Goal: Task Accomplishment & Management: Use online tool/utility

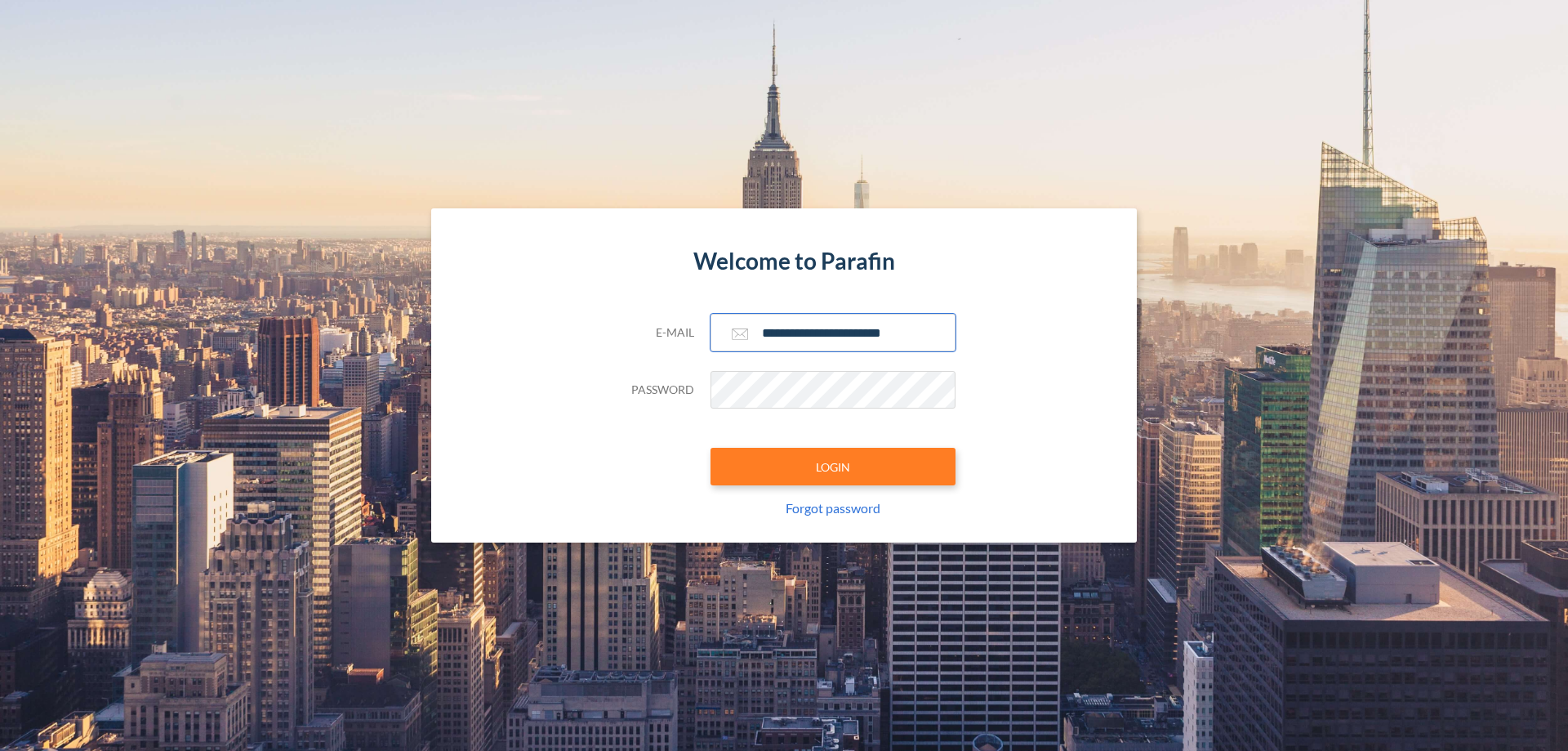
type input "**********"
click at [833, 467] on button "LOGIN" at bounding box center [832, 466] width 245 height 38
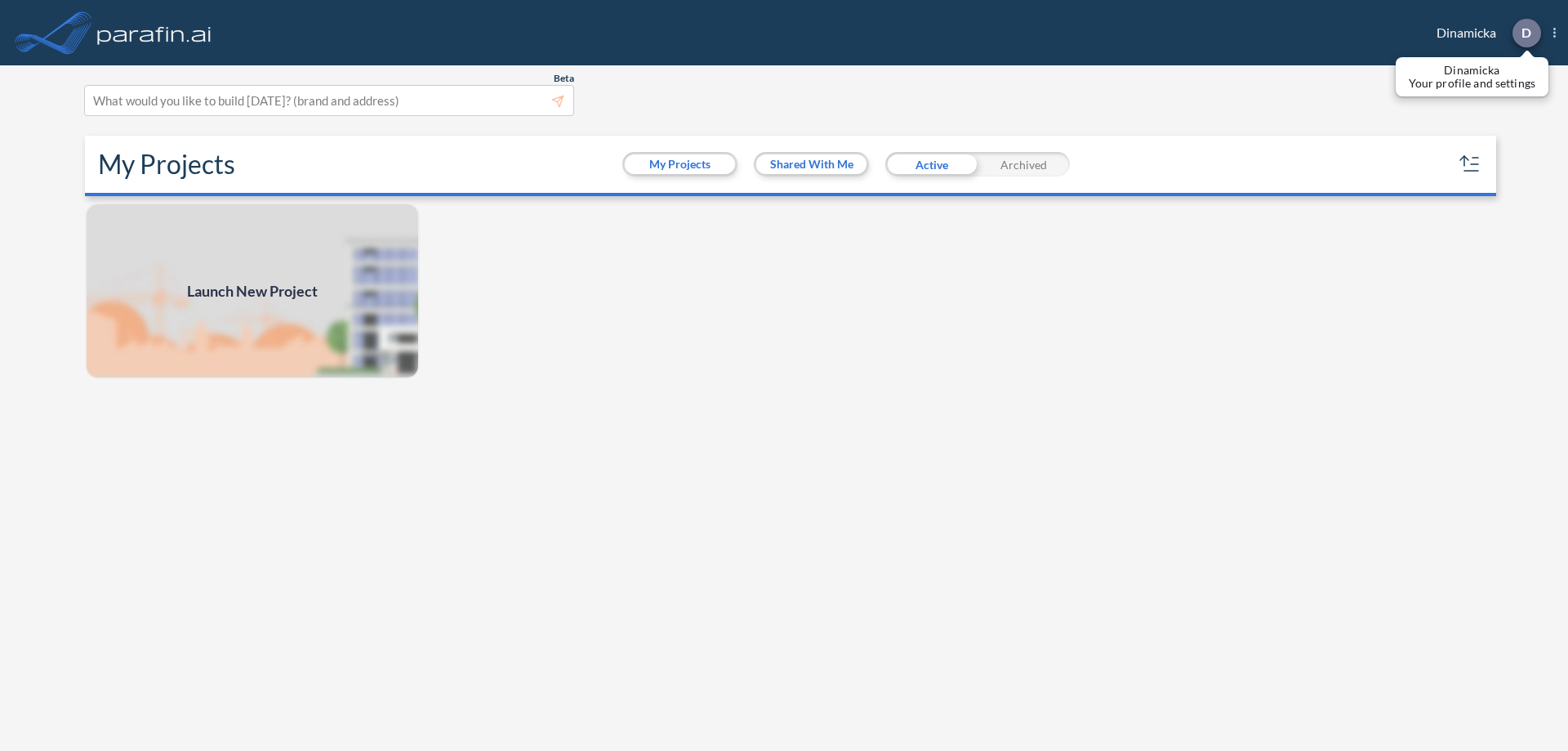
click at [1526, 33] on p "D" at bounding box center [1527, 32] width 10 height 14
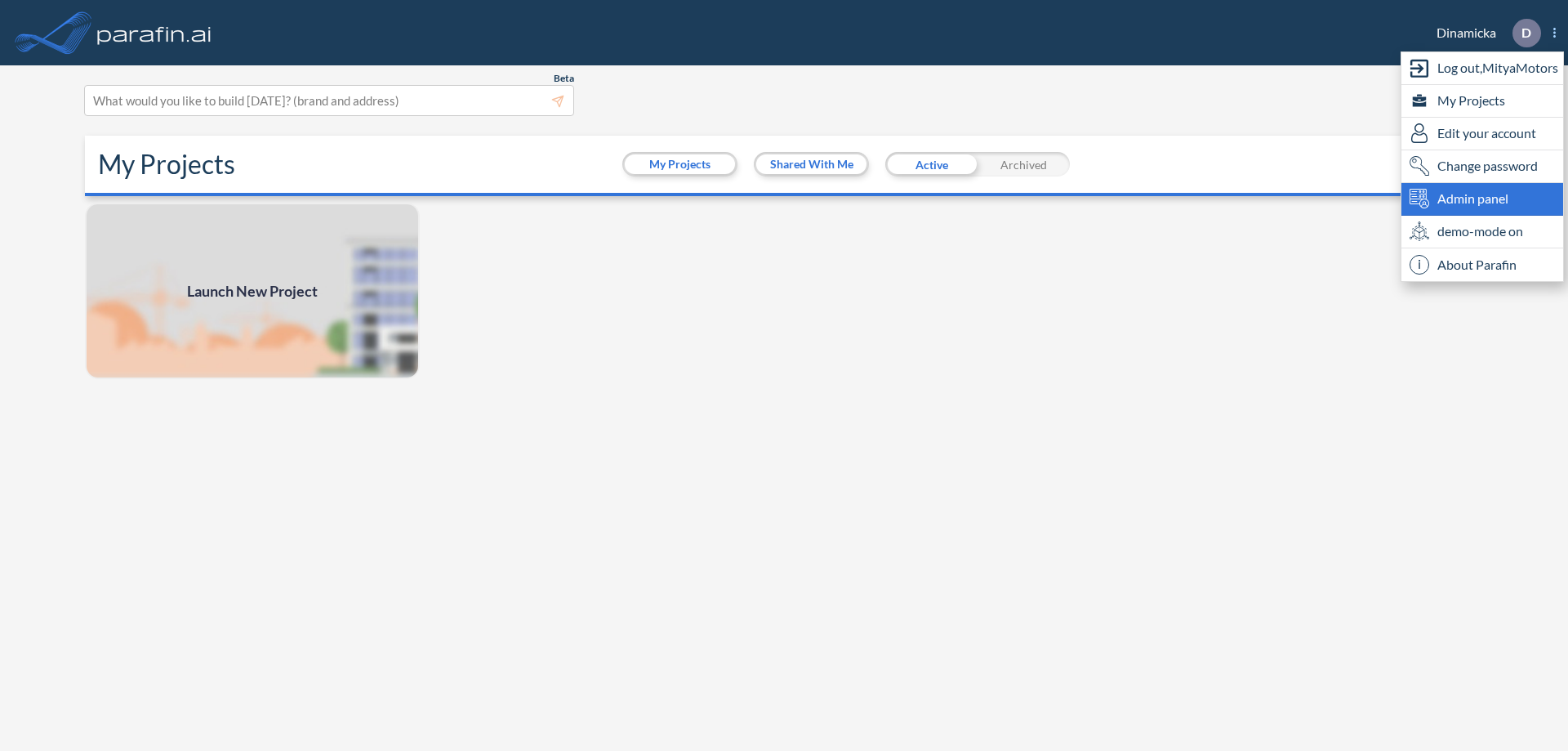
click at [1482, 198] on span "Admin panel" at bounding box center [1473, 198] width 71 height 19
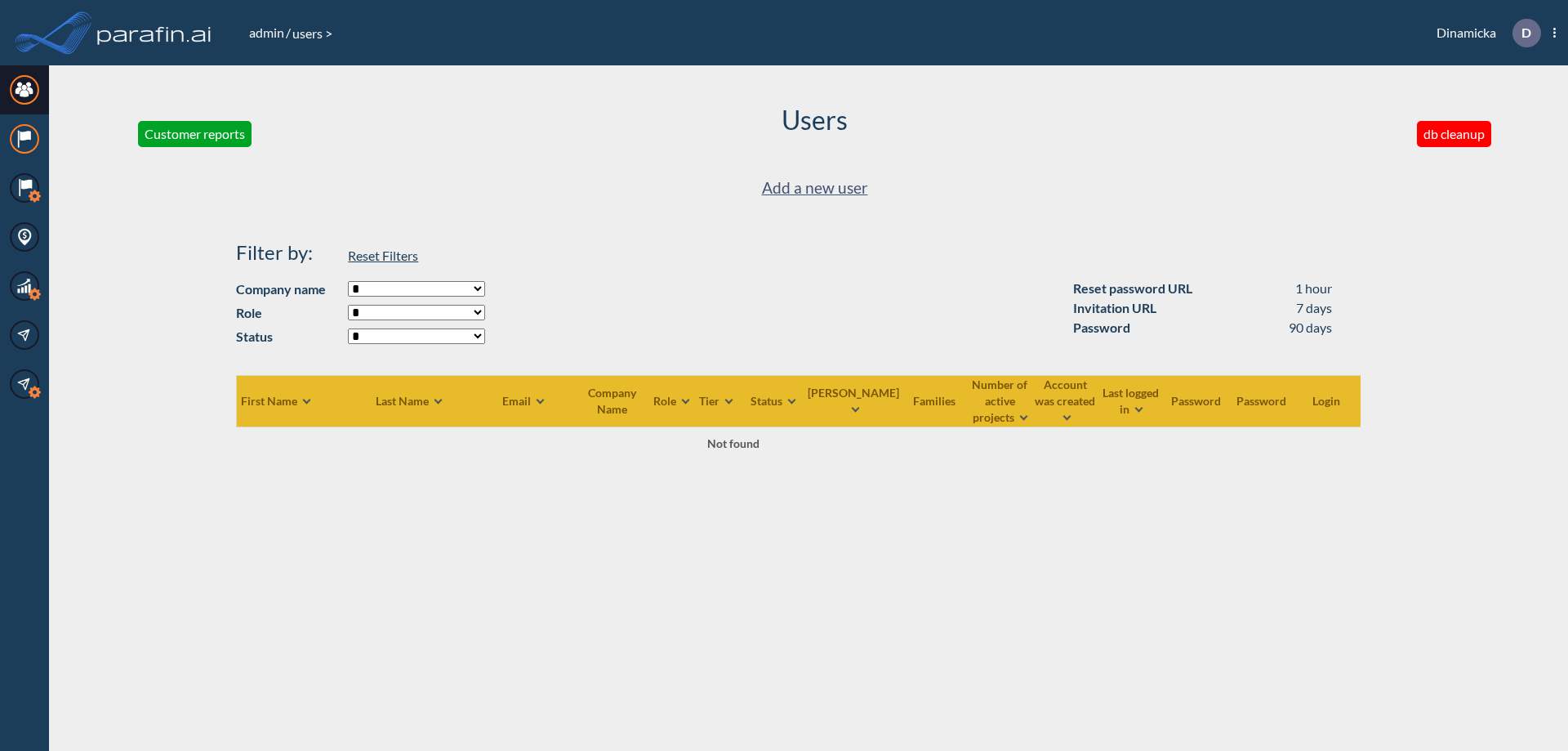
click at [24, 139] on icon at bounding box center [24, 135] width 11 height 10
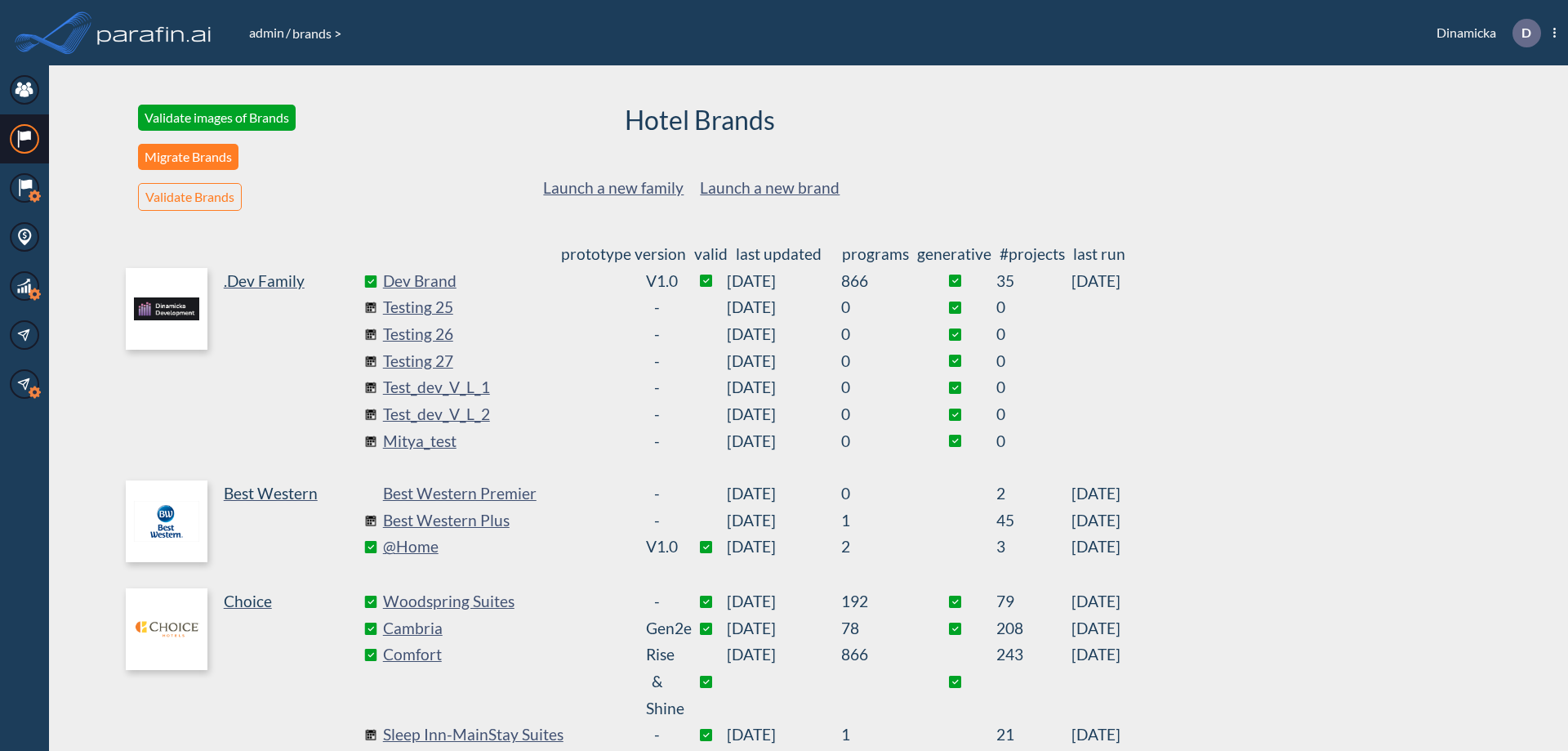
scroll to position [442, 0]
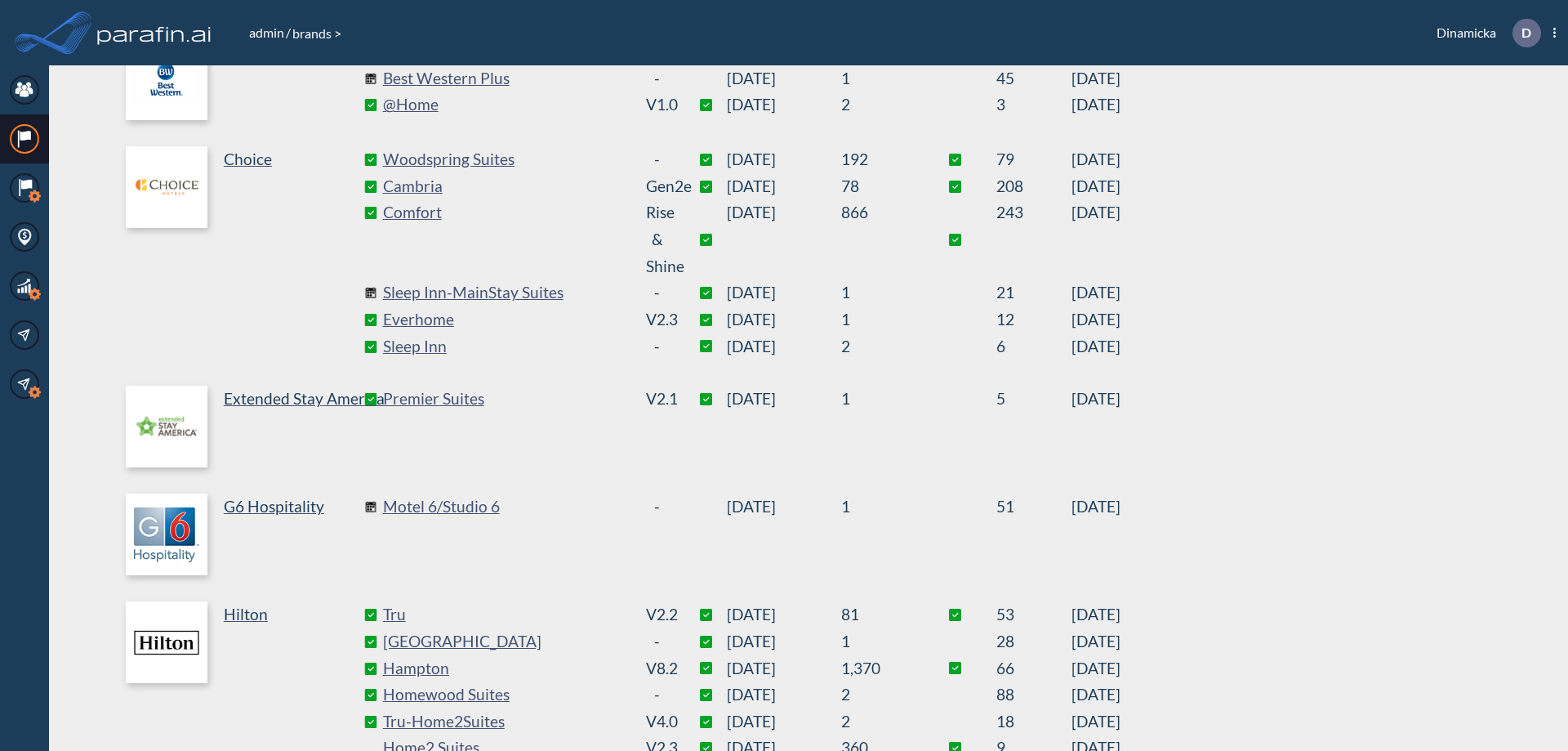
click at [504, 78] on link "Best Western Plus" at bounding box center [505, 79] width 245 height 27
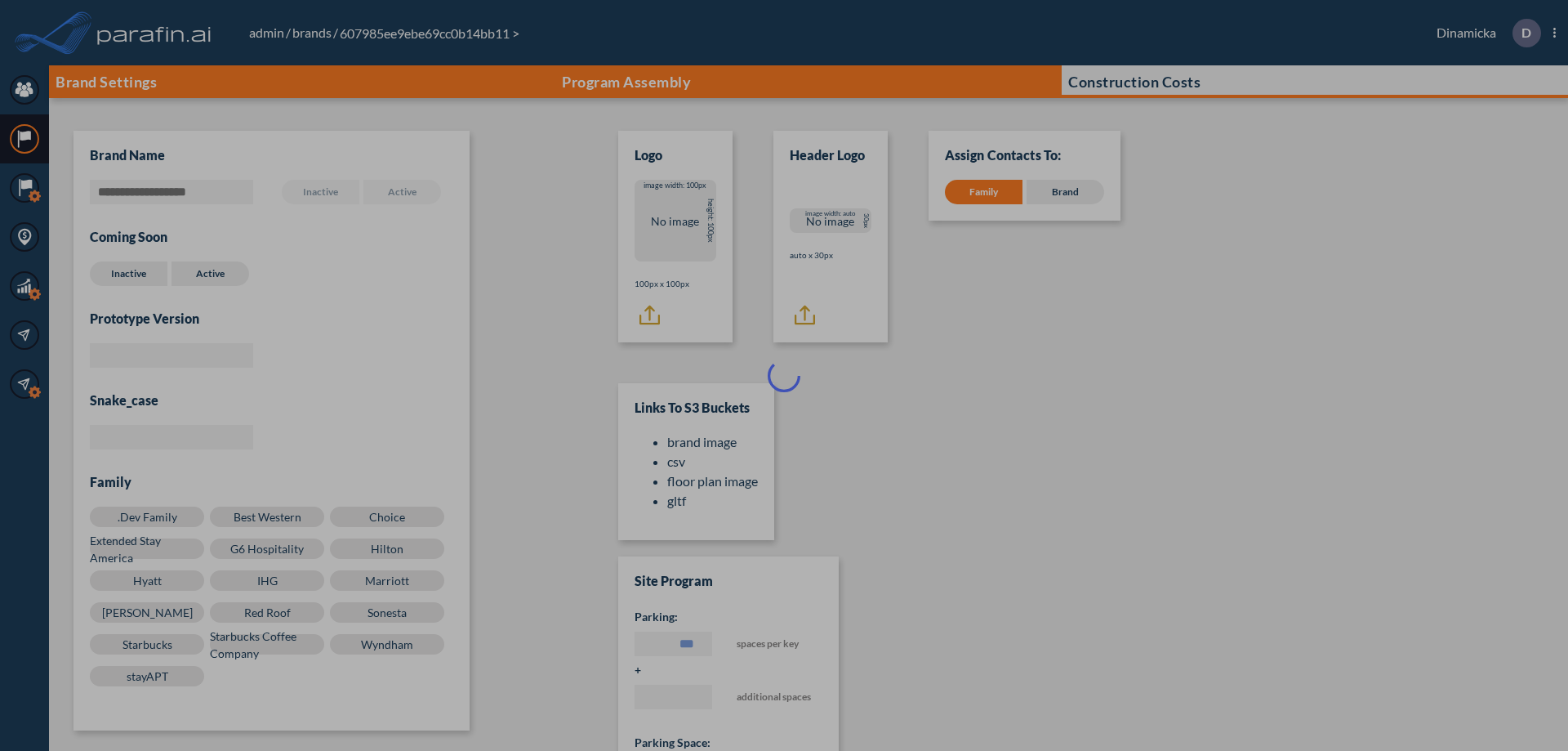
scroll to position [16, 0]
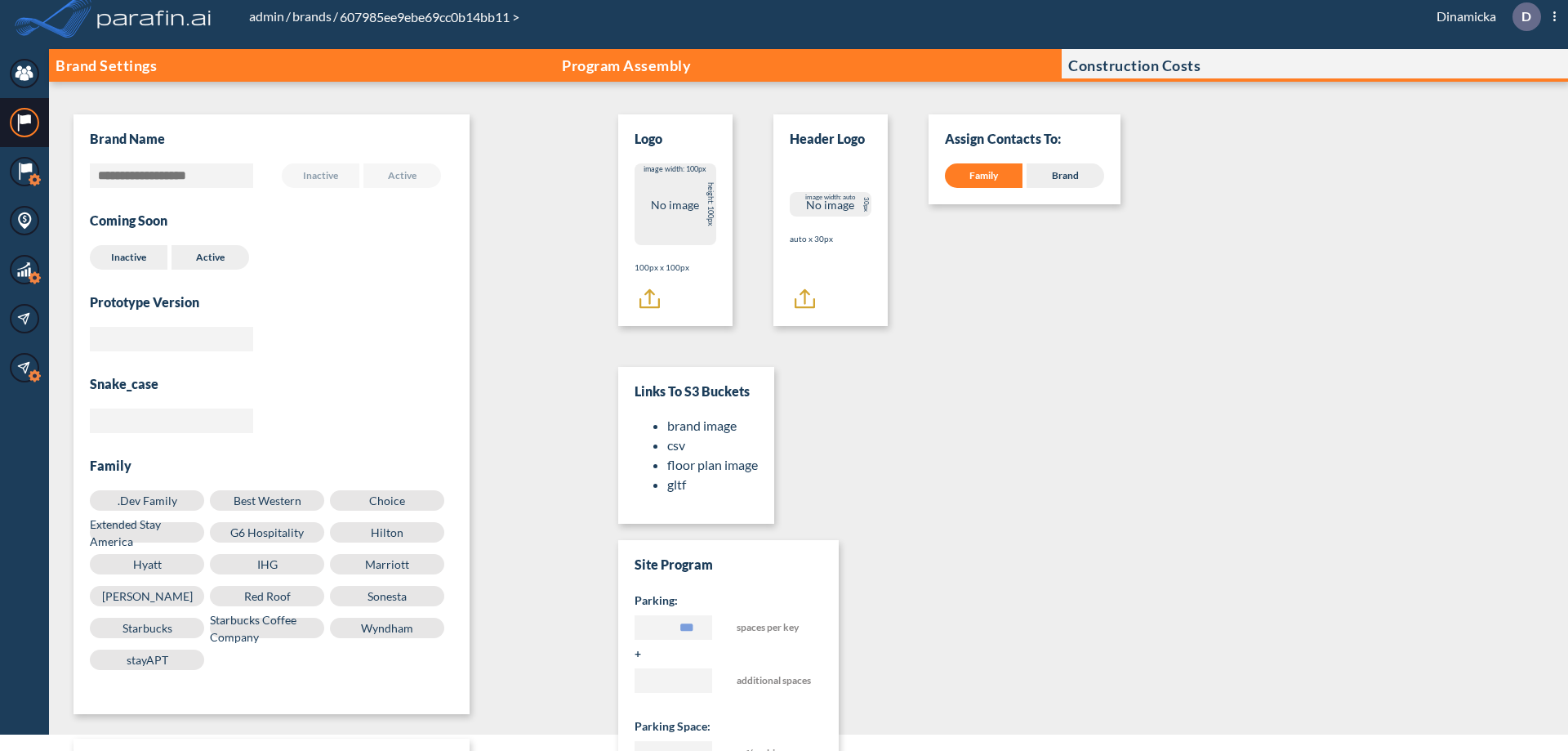
click at [626, 66] on p "Program Assembly" at bounding box center [626, 65] width 129 height 16
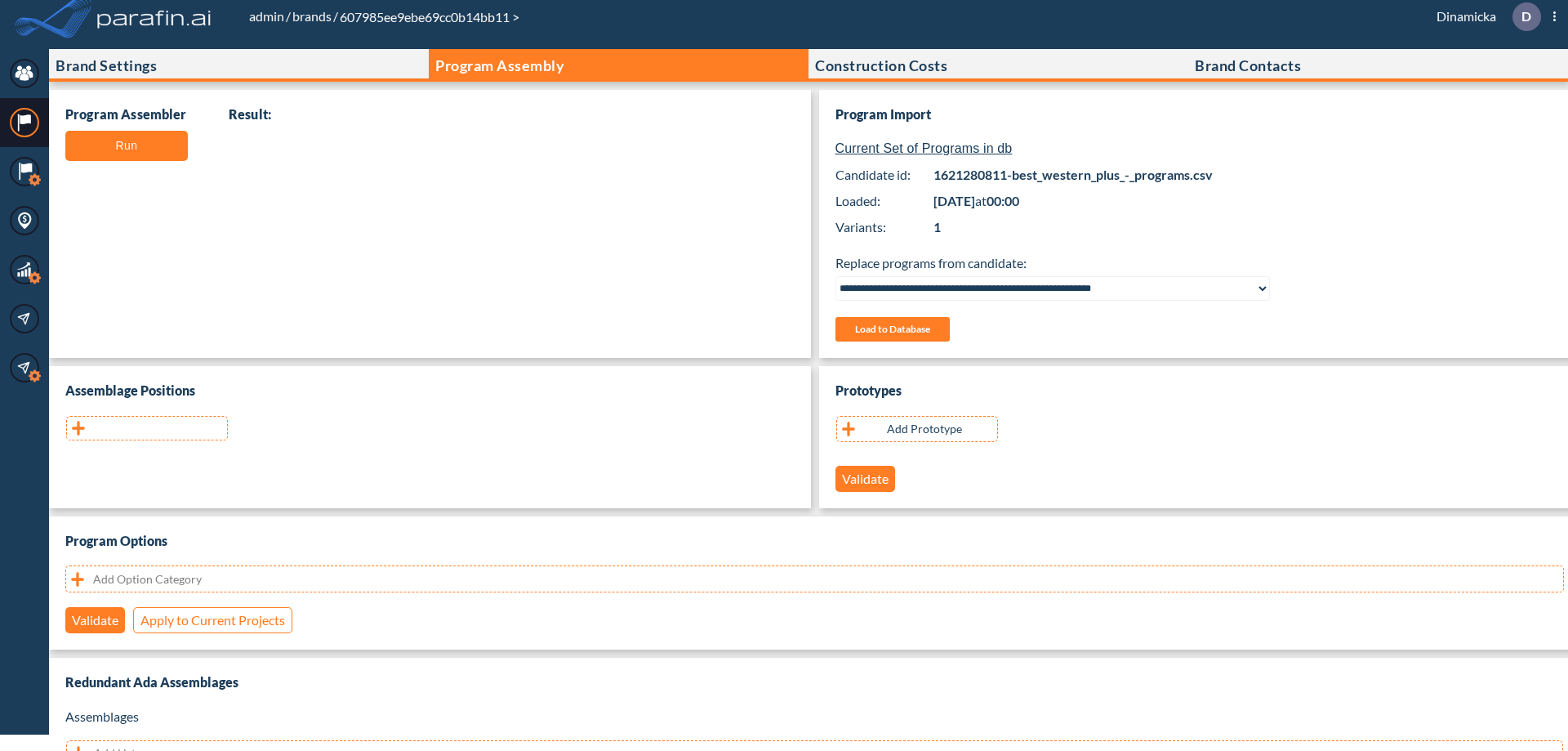
scroll to position [326, 0]
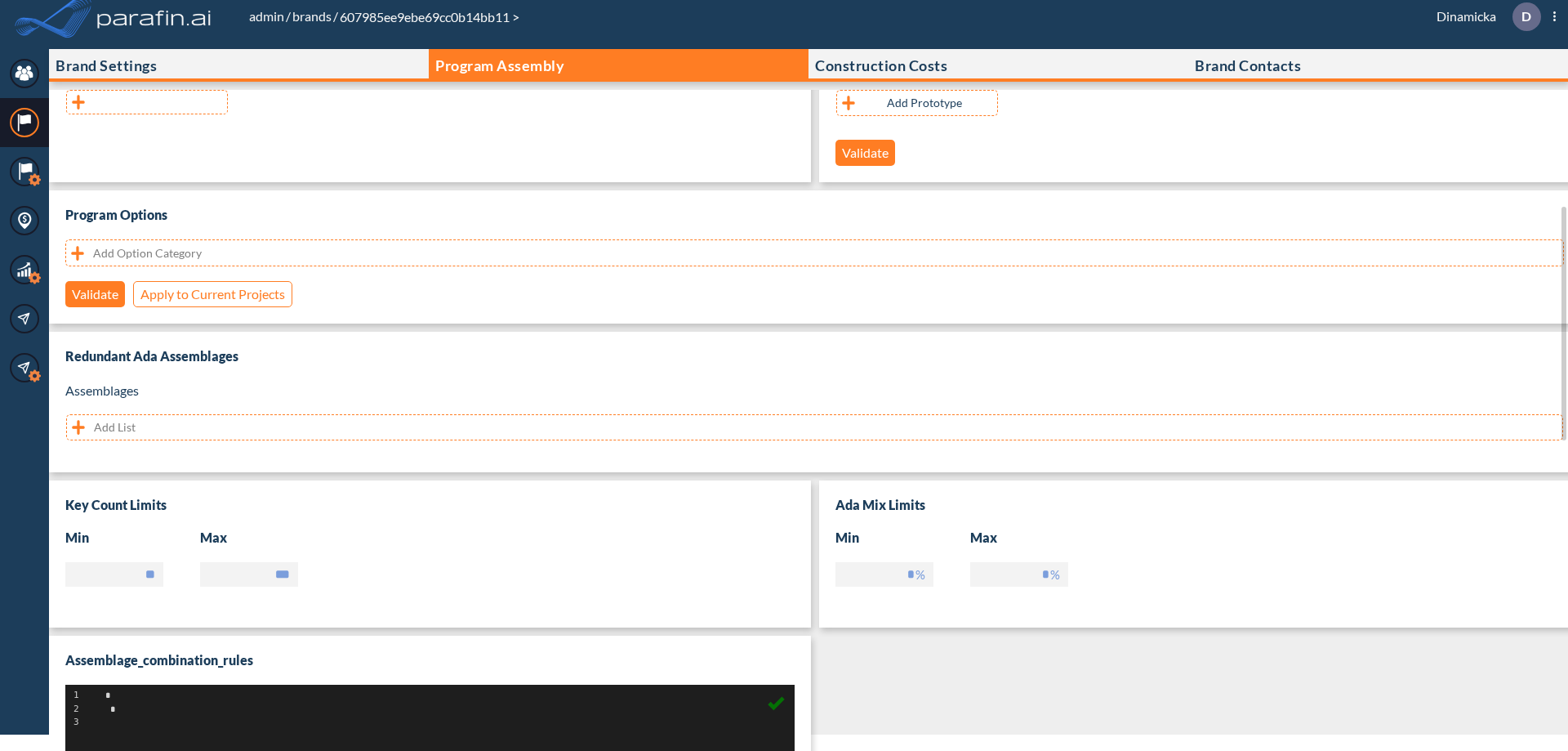
click at [147, 102] on button "button" at bounding box center [147, 102] width 161 height 24
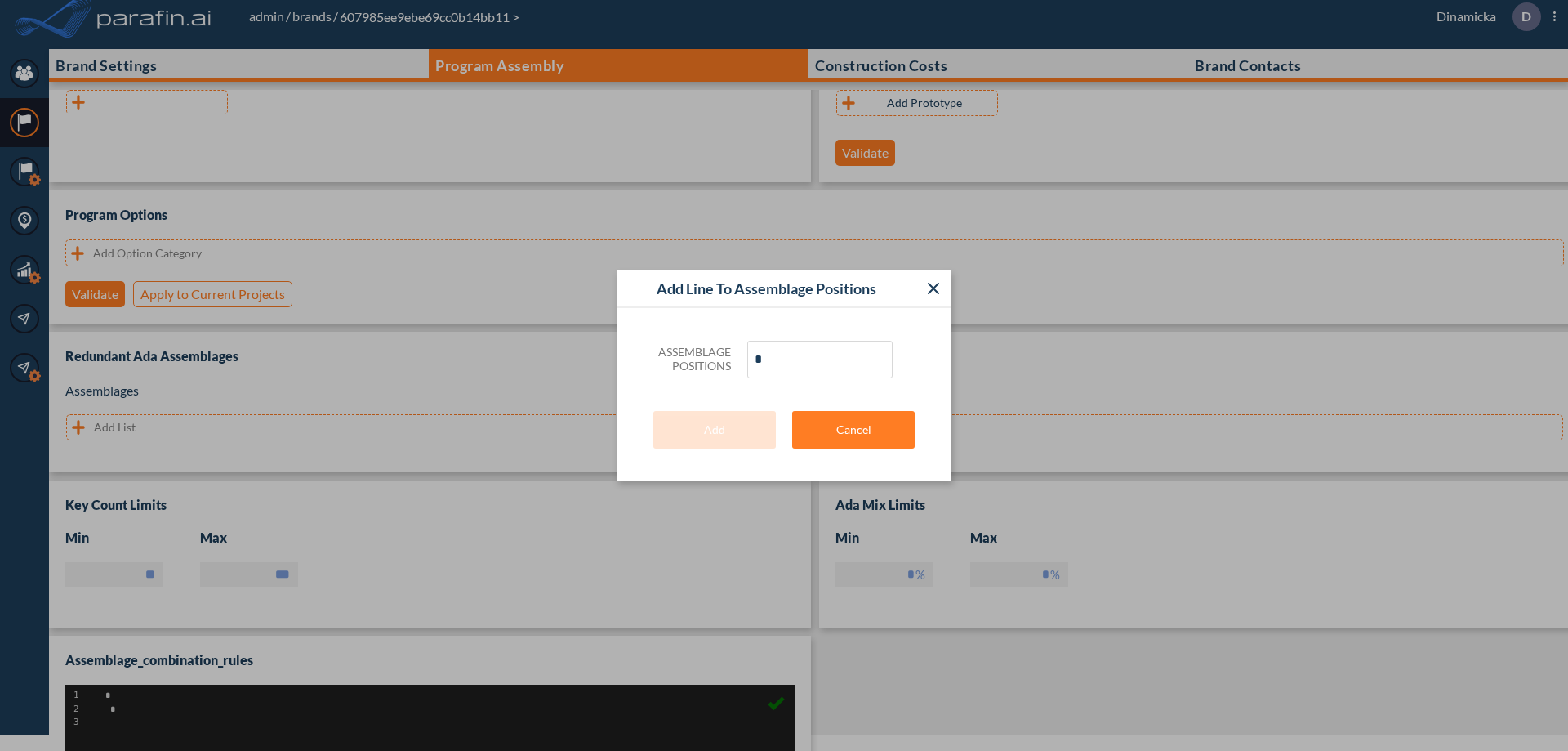
type input "**"
